Goal: Find specific page/section: Find specific page/section

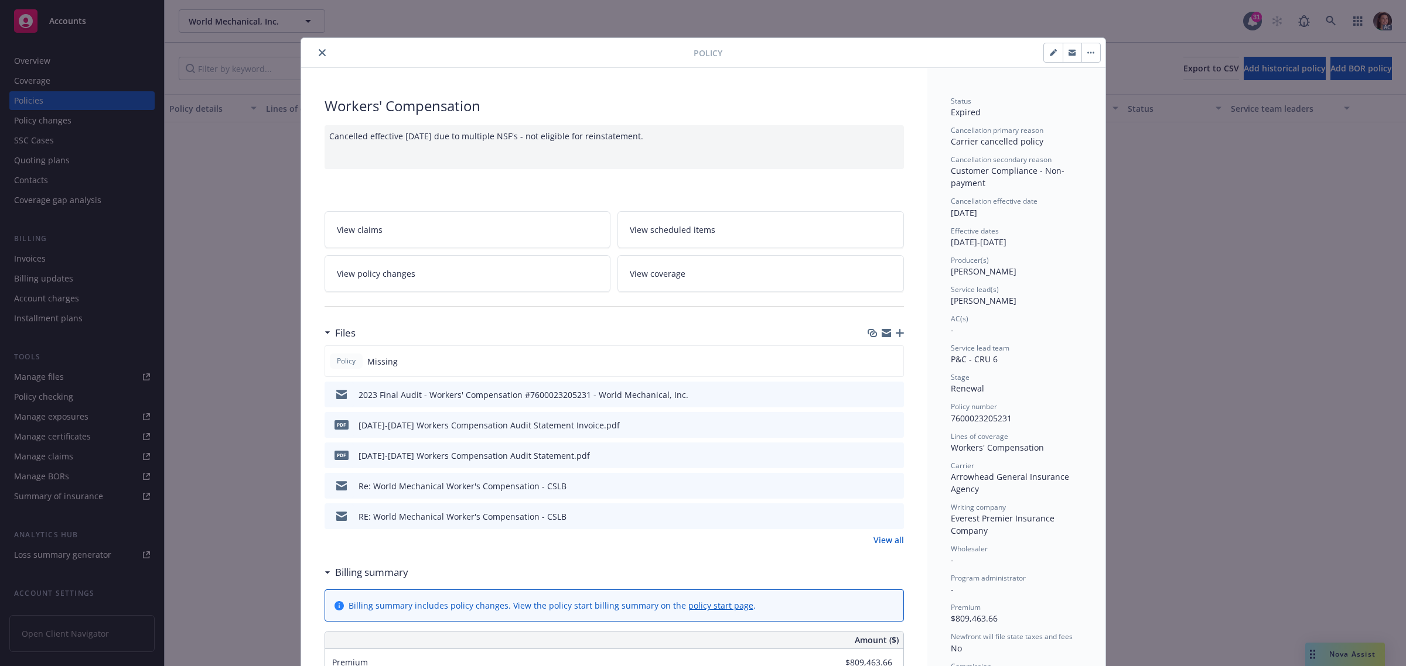
scroll to position [35, 0]
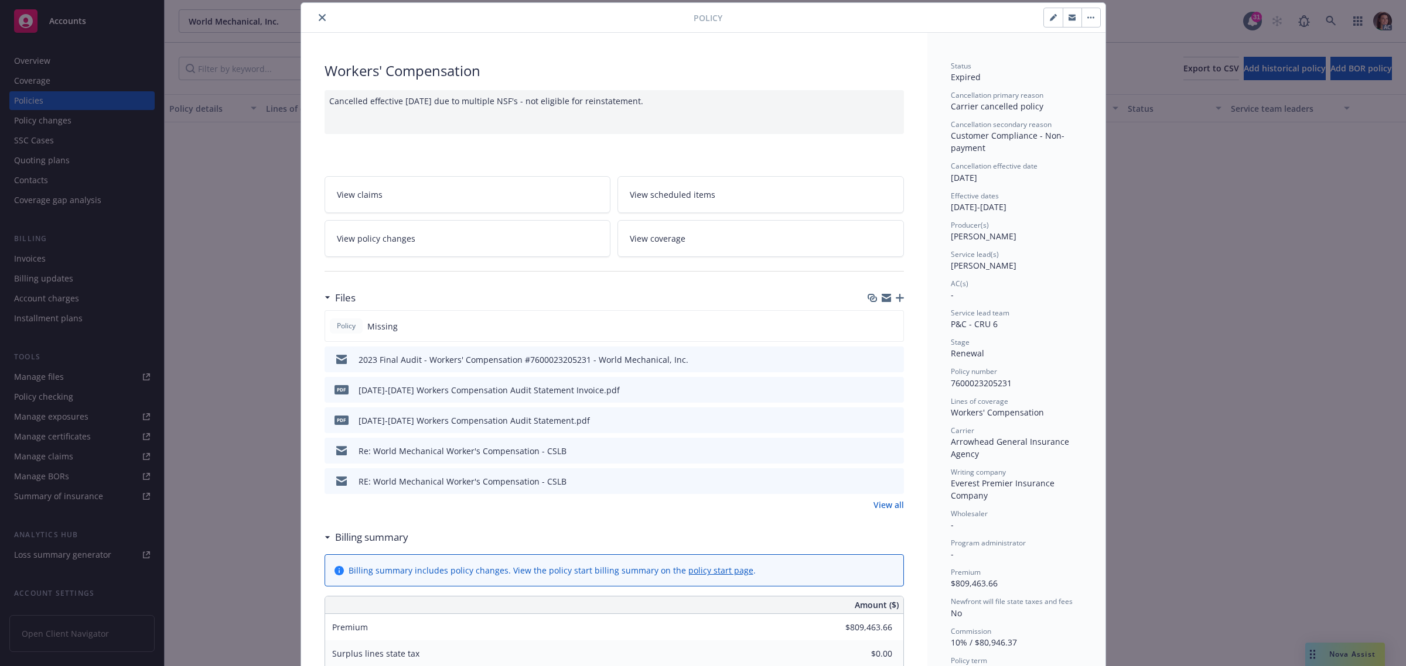
click at [319, 14] on icon "close" at bounding box center [322, 17] width 7 height 7
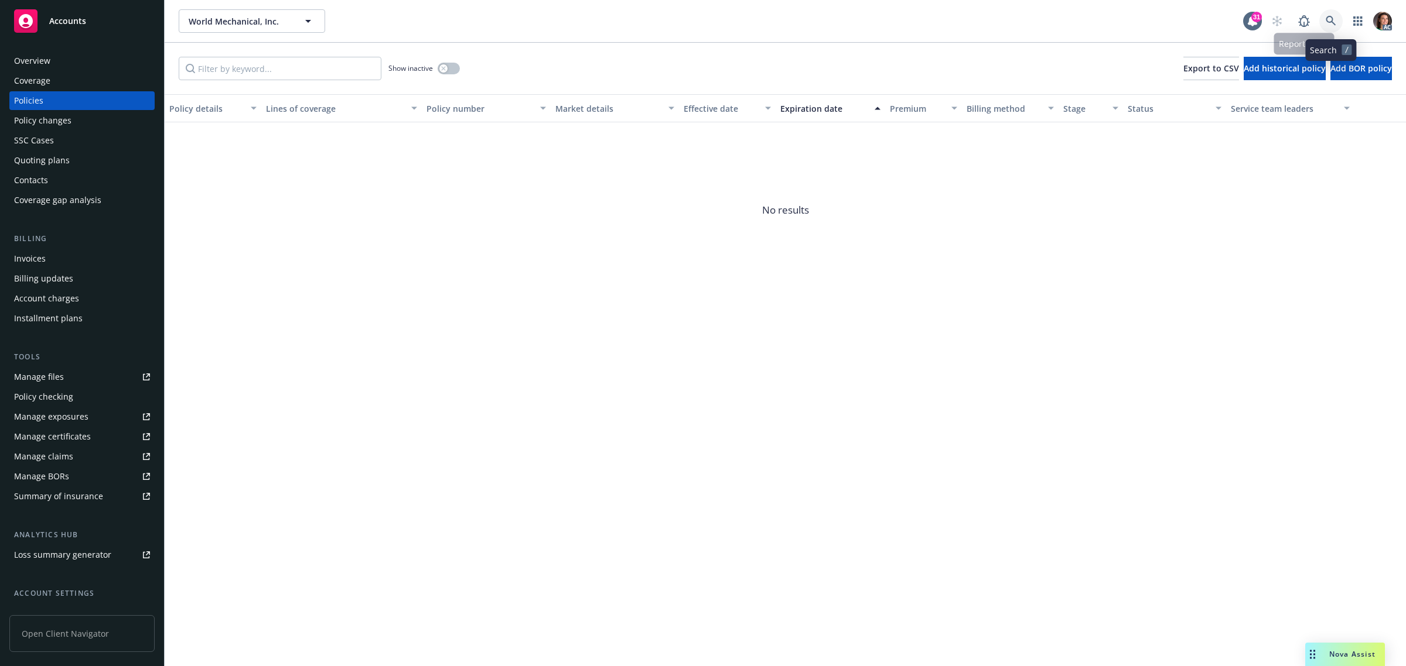
click at [1331, 19] on icon at bounding box center [1330, 21] width 11 height 11
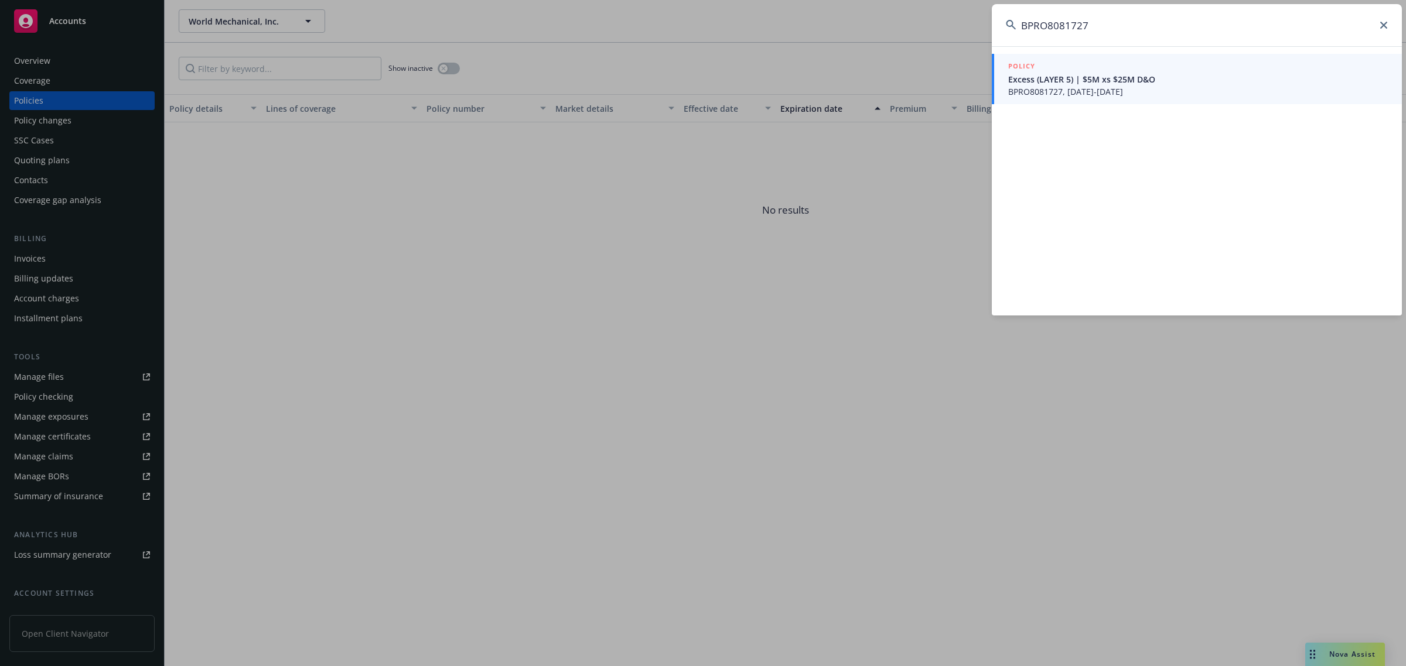
type input "BPRO8081727"
click at [1059, 77] on span "Excess (LAYER 5) | $5M xs $25M D&O" at bounding box center [1198, 79] width 380 height 12
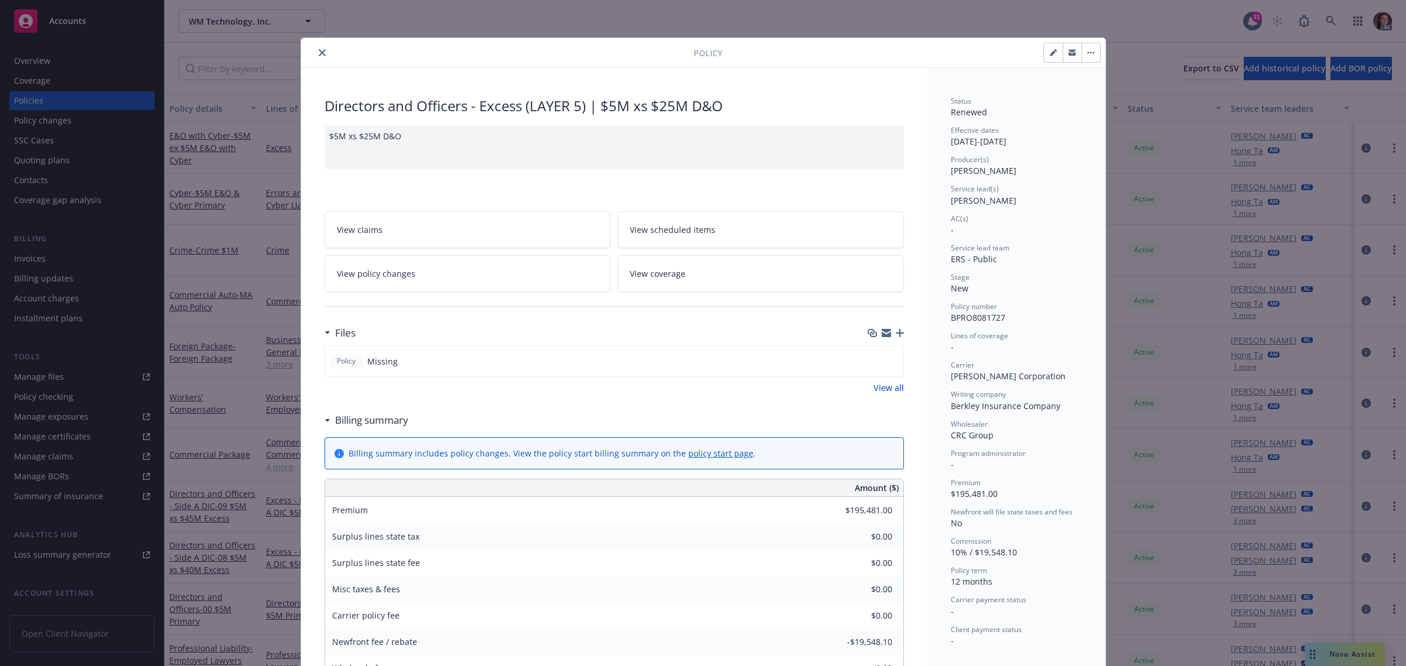
click at [319, 53] on icon "close" at bounding box center [322, 52] width 7 height 7
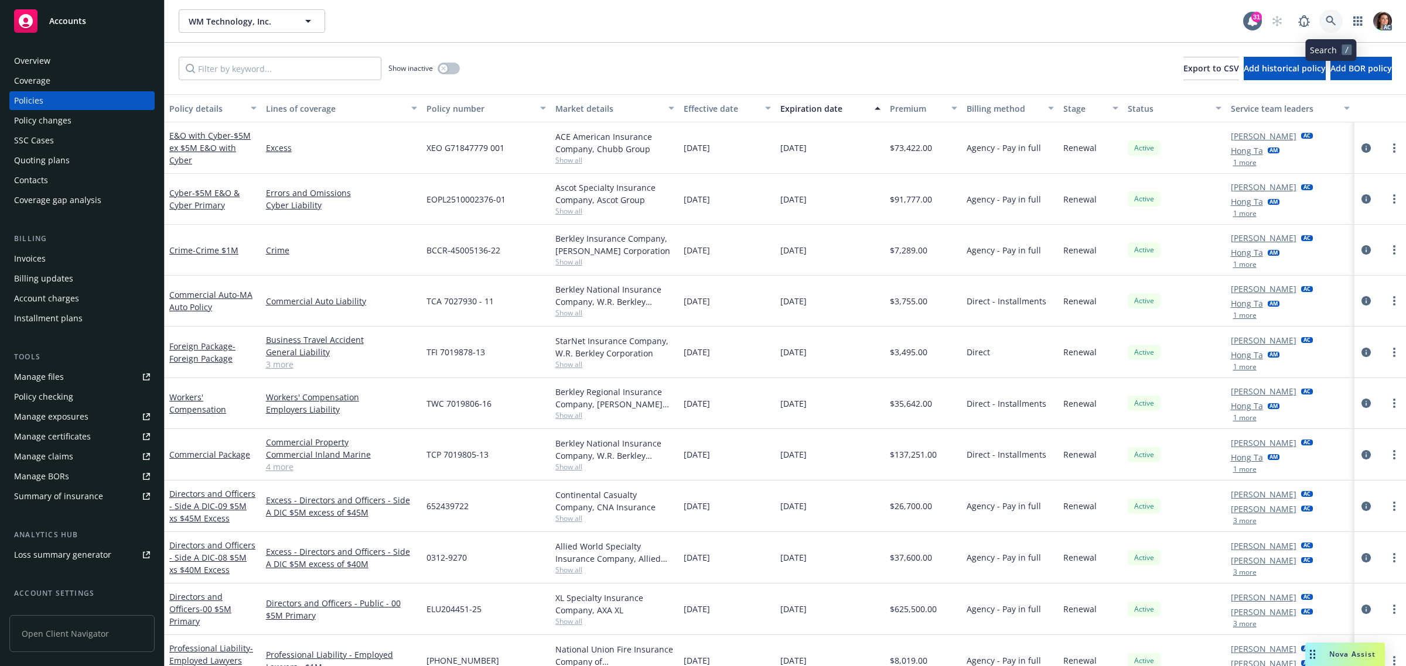
click at [1330, 18] on icon at bounding box center [1330, 21] width 11 height 11
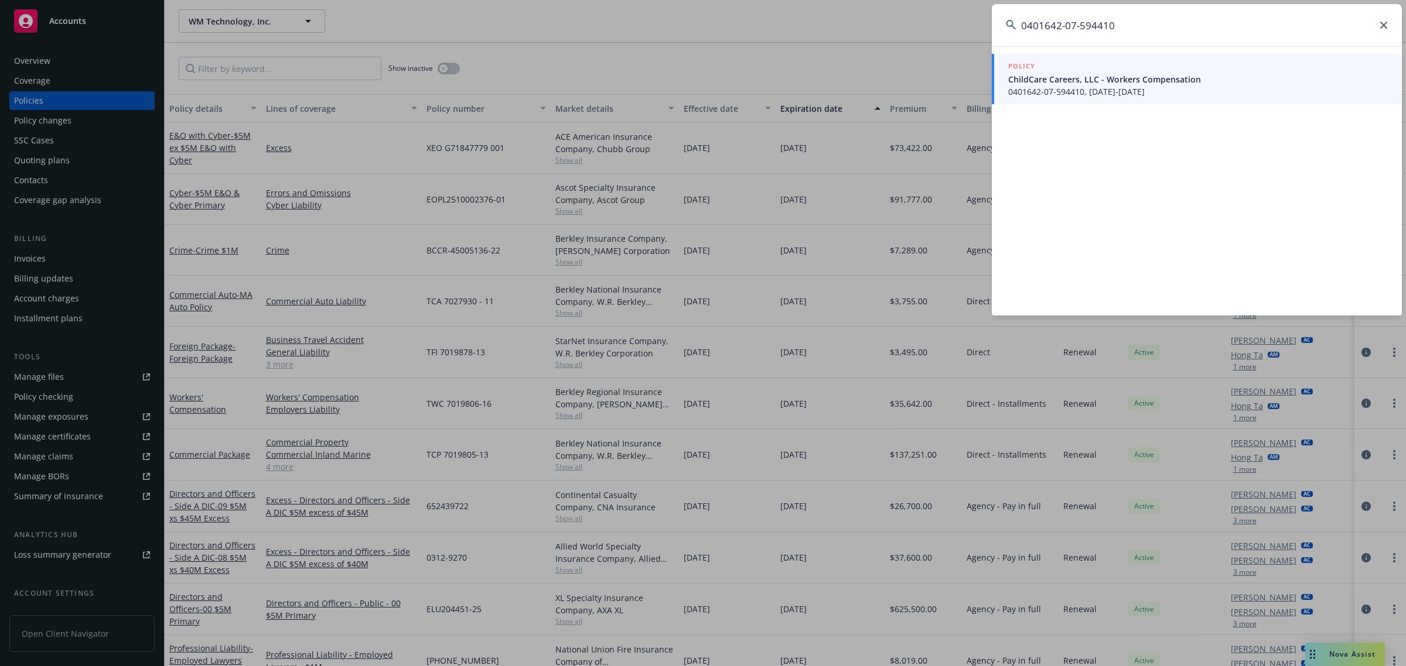
type input "0401642-07-594410"
click at [1119, 80] on span "ChildCare Careers, LLC - Workers Compensation" at bounding box center [1198, 79] width 380 height 12
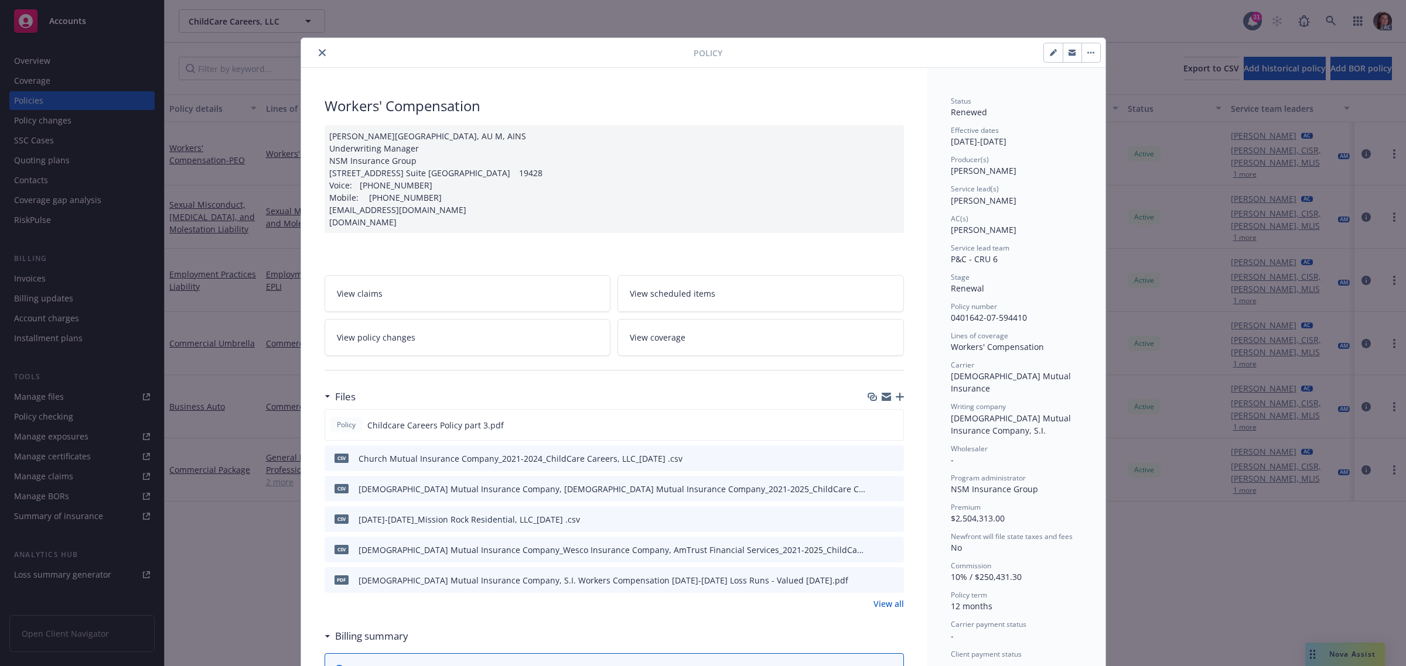
click at [319, 54] on icon "close" at bounding box center [322, 52] width 7 height 7
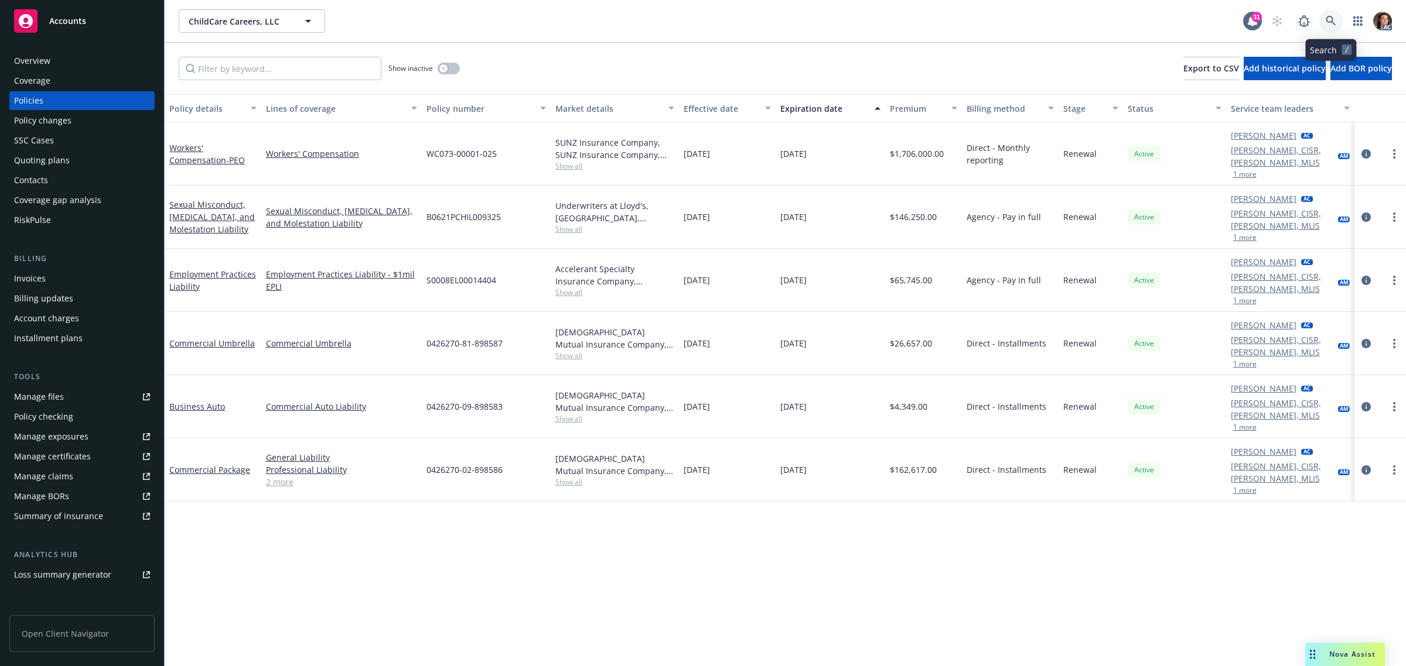
click at [1327, 22] on icon at bounding box center [1330, 21] width 10 height 10
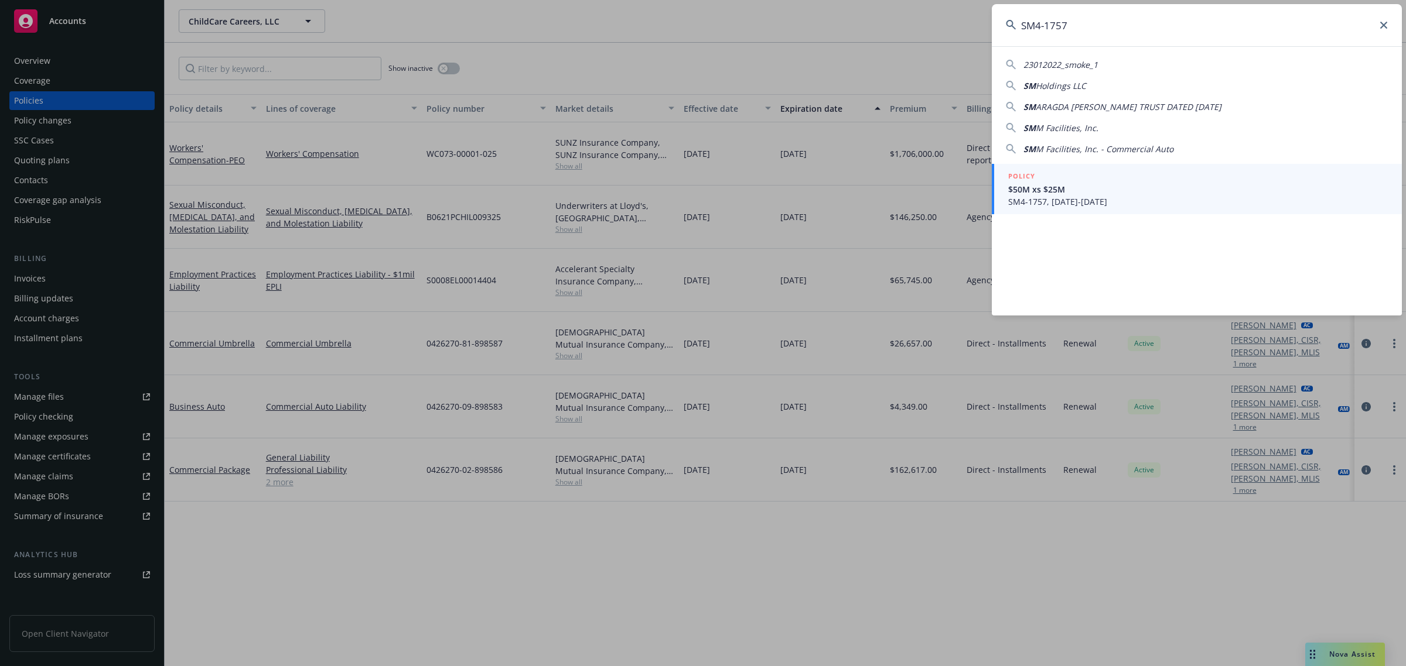
type input "SM4-1757"
click at [1061, 194] on span "$50M xs $25M" at bounding box center [1198, 189] width 380 height 12
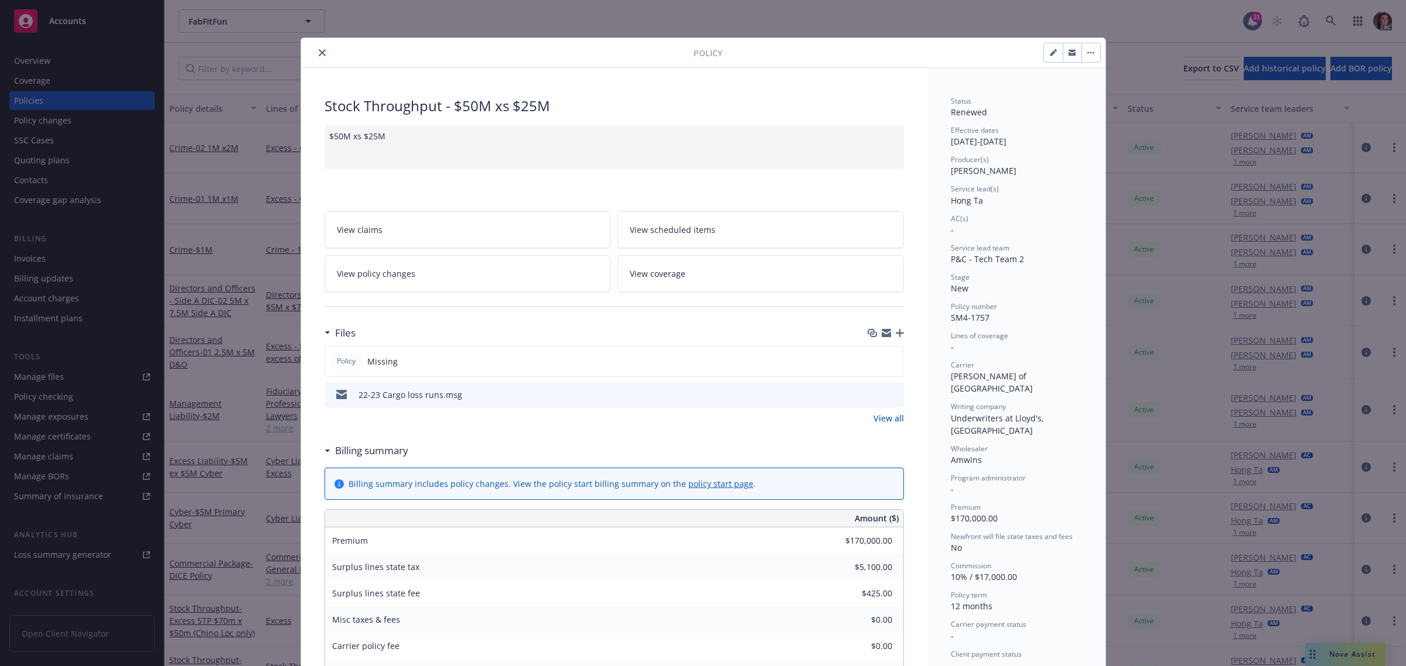
click at [319, 50] on icon "close" at bounding box center [322, 52] width 7 height 7
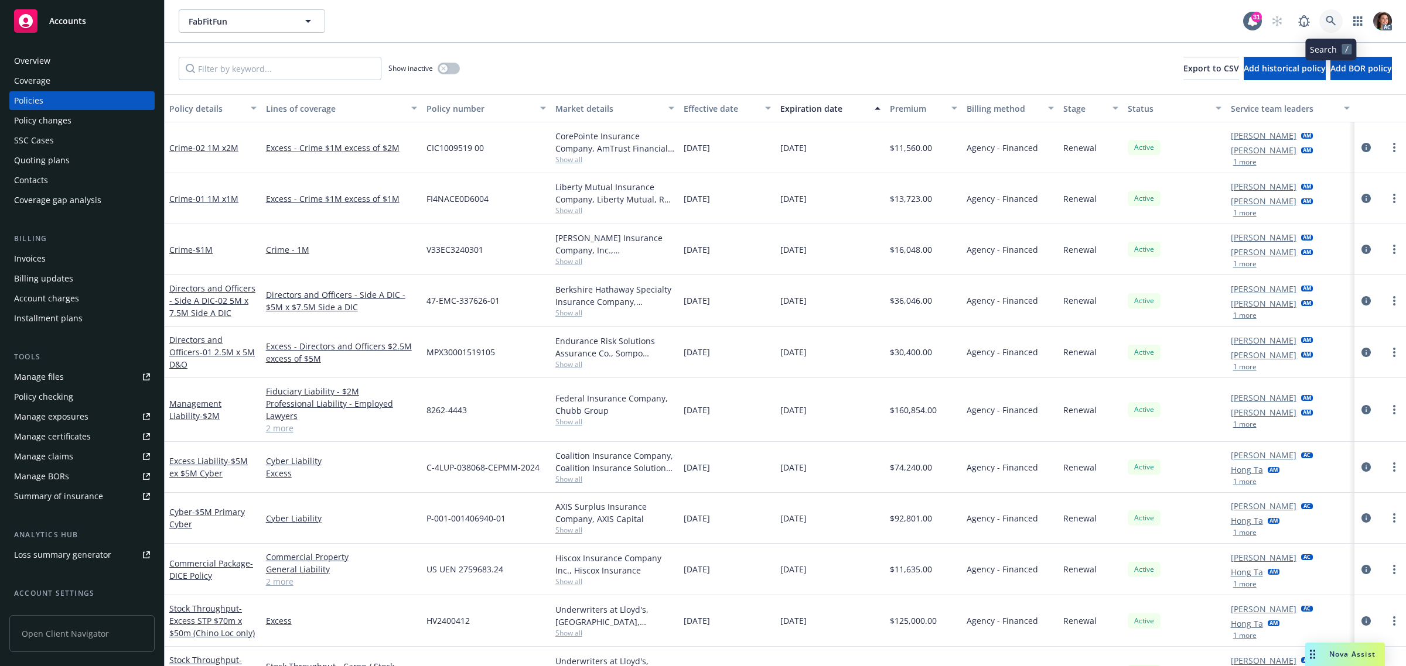
click at [1331, 18] on icon at bounding box center [1330, 21] width 10 height 10
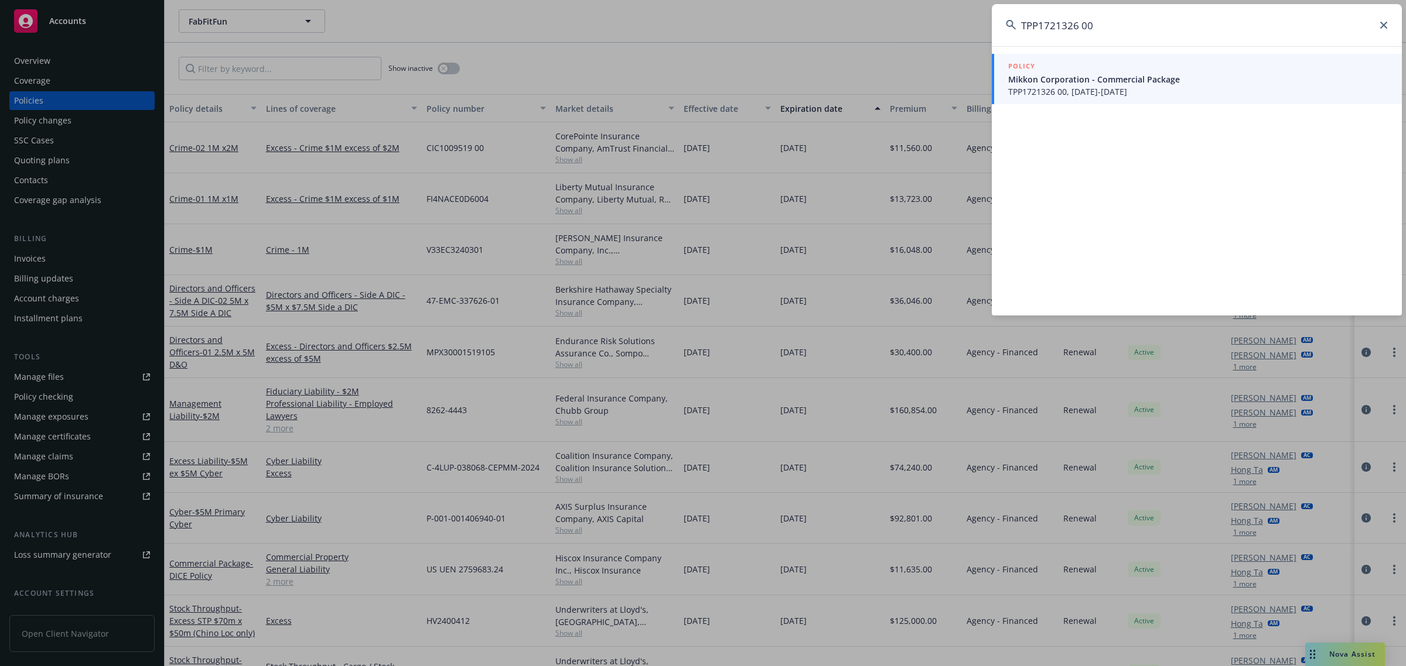
type input "TPP1721326 00"
drag, startPoint x: 1094, startPoint y: 83, endPoint x: 1070, endPoint y: 94, distance: 26.7
click at [1095, 83] on span "Mikkon Corporation - Commercial Package" at bounding box center [1198, 79] width 380 height 12
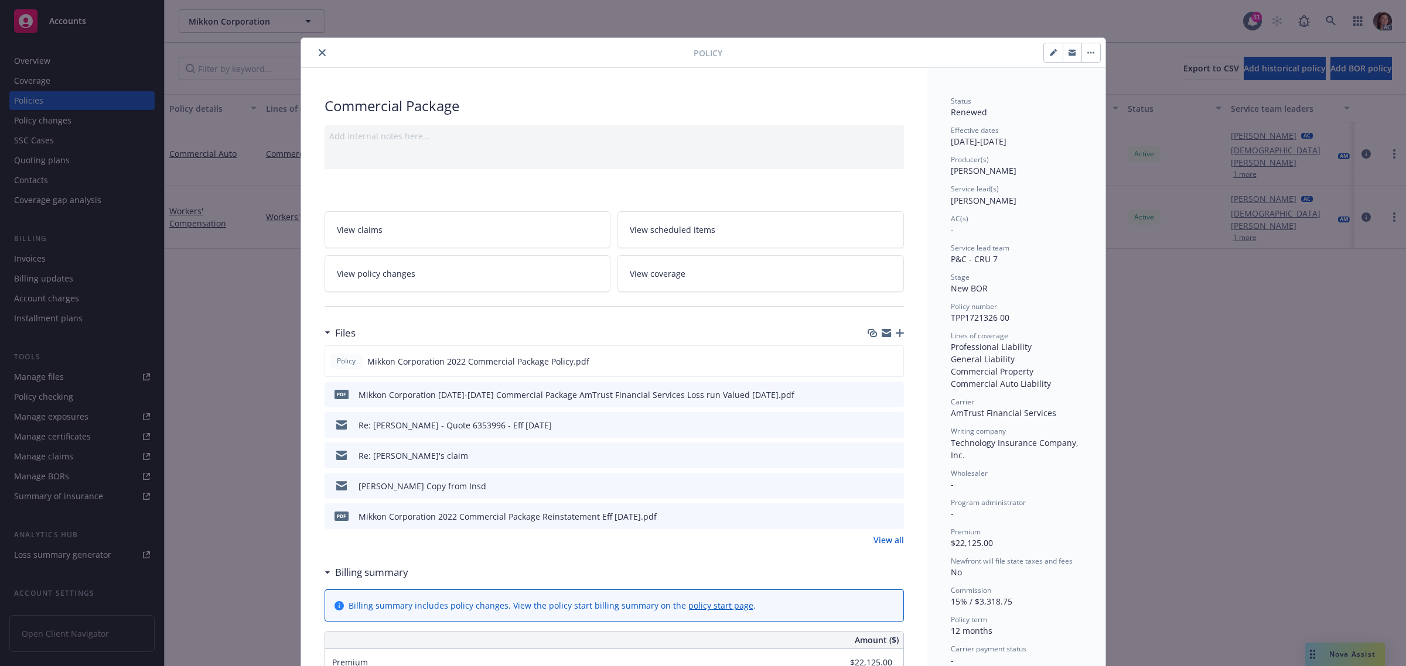
click at [319, 53] on icon "close" at bounding box center [322, 52] width 7 height 7
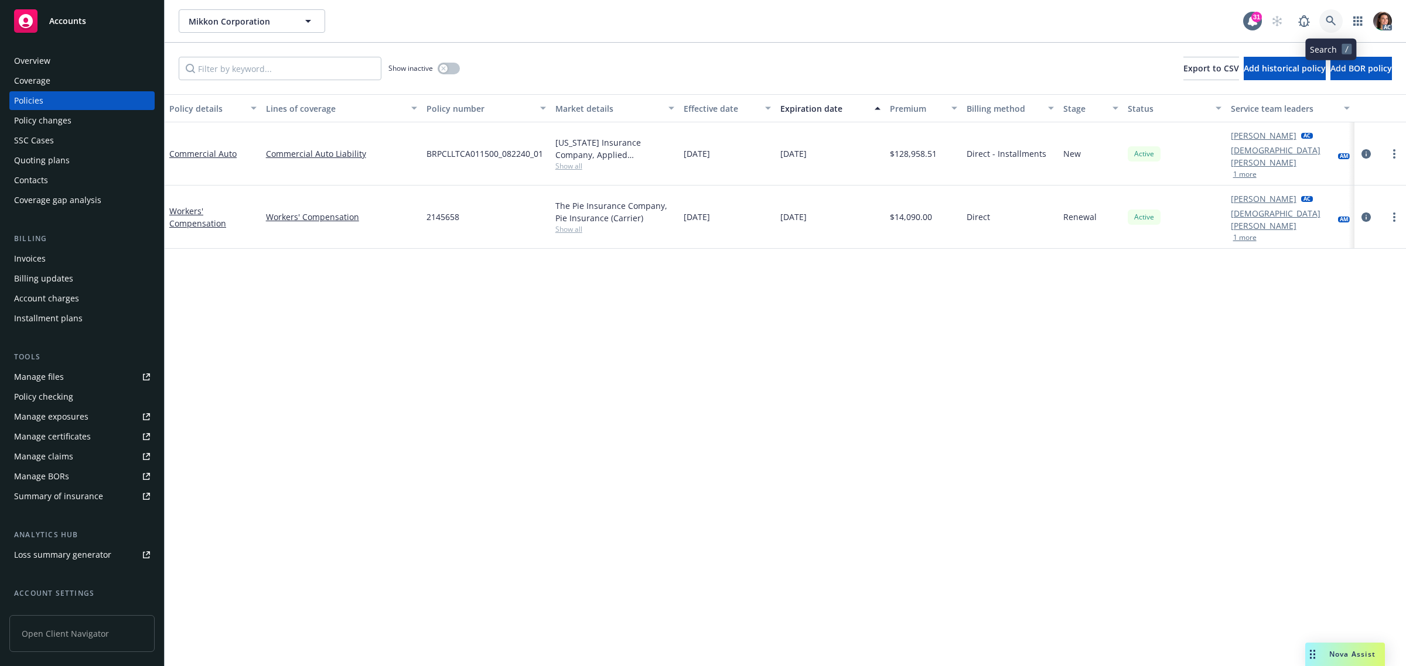
click at [1336, 23] on link at bounding box center [1330, 20] width 23 height 23
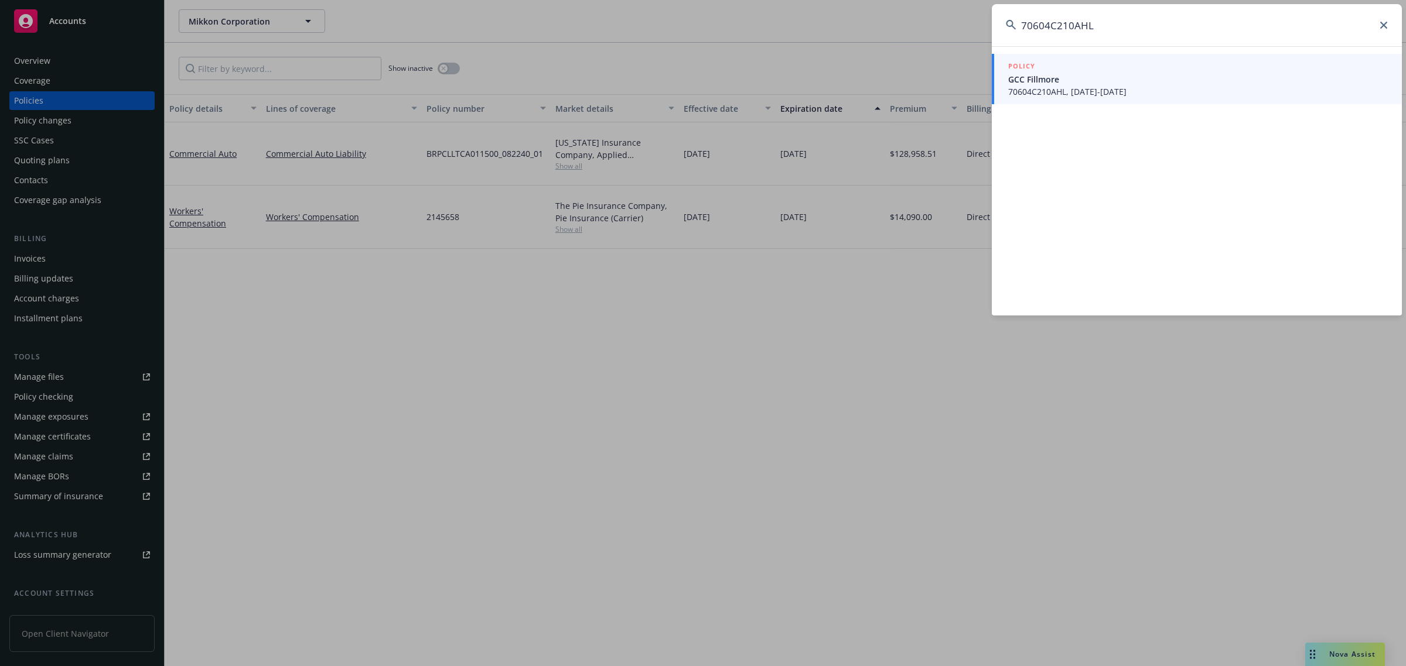
type input "70604C210AHL"
click at [1083, 89] on span "70604C210AHL, [DATE]-[DATE]" at bounding box center [1198, 92] width 380 height 12
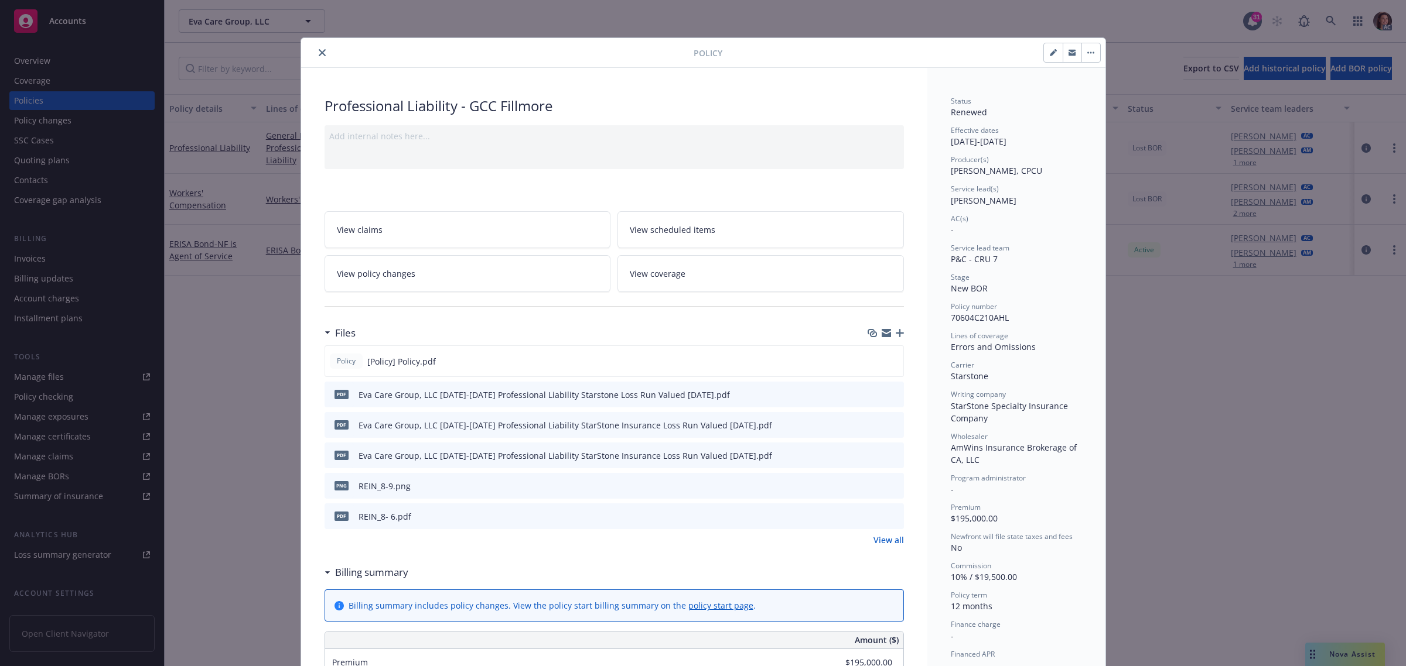
click at [883, 537] on link "View all" at bounding box center [888, 540] width 30 height 12
